Goal: Task Accomplishment & Management: Complete application form

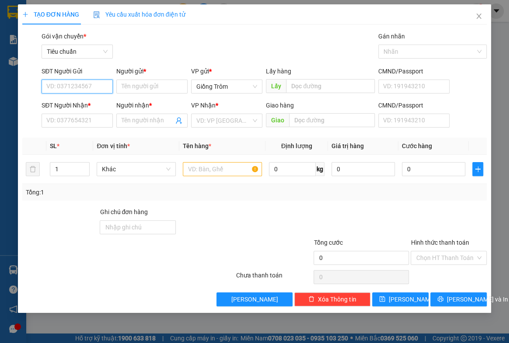
click at [80, 87] on input "SĐT Người Gửi" at bounding box center [77, 87] width 71 height 14
click at [70, 102] on div "0369296001 - Thư" at bounding box center [77, 104] width 61 height 10
type input "0369296001"
type input "Thư"
type input "0369296001"
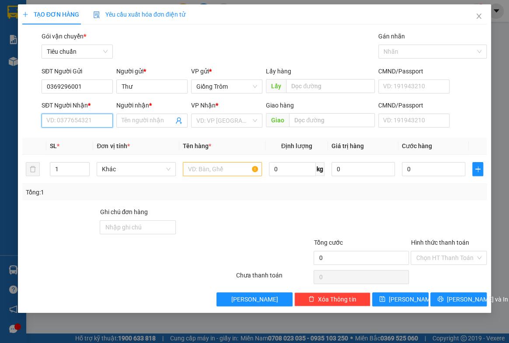
click at [82, 121] on input "SĐT Người Nhận *" at bounding box center [77, 121] width 71 height 14
click at [81, 139] on div "0986587532 - Mai" at bounding box center [77, 138] width 61 height 10
type input "0986587532"
type input "Mai"
click at [128, 167] on span "Khác" at bounding box center [136, 169] width 69 height 13
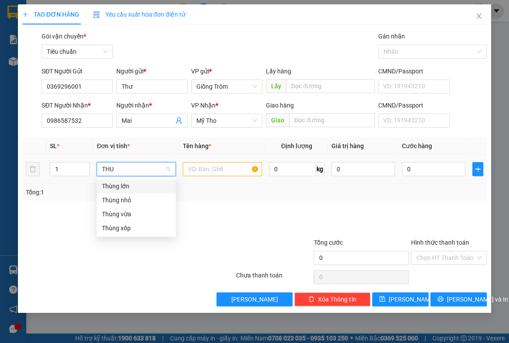
type input "THUN"
click at [127, 201] on div "Thùng nhỏ" at bounding box center [136, 200] width 69 height 10
click at [201, 170] on input "text" at bounding box center [224, 169] width 78 height 14
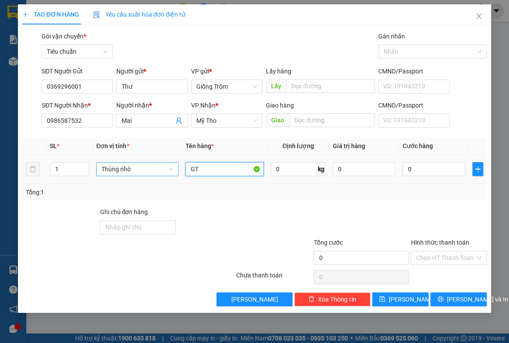
type input "G"
type input "f"
type input "gt"
click at [424, 165] on input "0" at bounding box center [433, 169] width 63 height 14
type input "3"
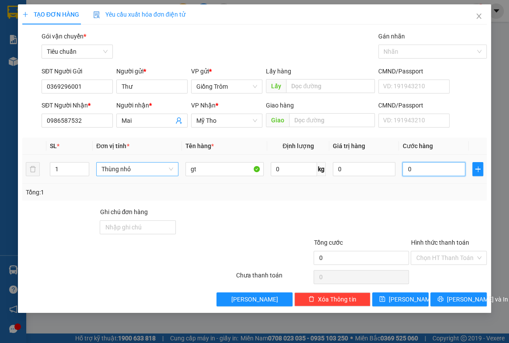
type input "3"
type input "30"
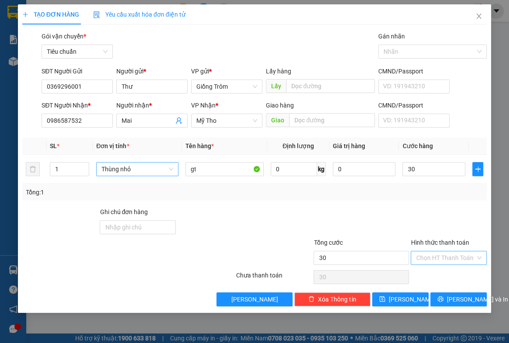
type input "30.000"
click at [441, 257] on input "Hình thức thanh toán" at bounding box center [445, 257] width 59 height 13
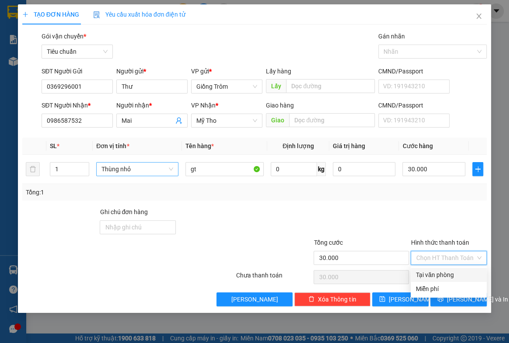
click at [437, 271] on div "Tại văn phòng" at bounding box center [449, 275] width 66 height 10
type input "0"
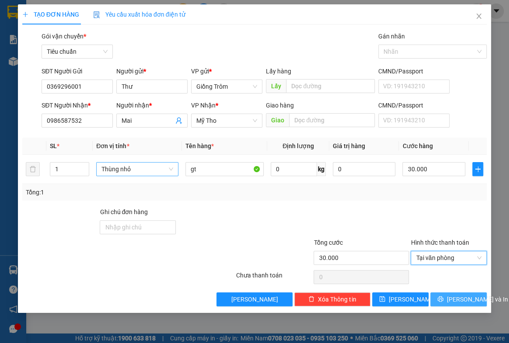
click at [459, 295] on span "[PERSON_NAME] và In" at bounding box center [477, 300] width 61 height 10
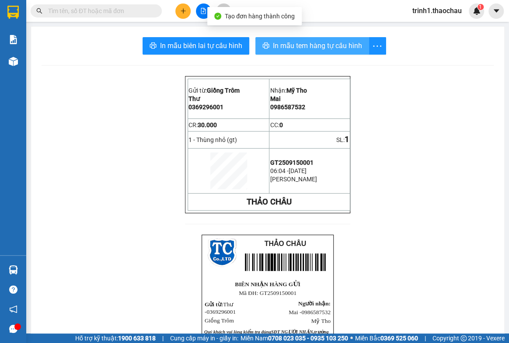
click at [291, 47] on span "In mẫu tem hàng tự cấu hình" at bounding box center [317, 45] width 89 height 11
